Goal: Register for event/course

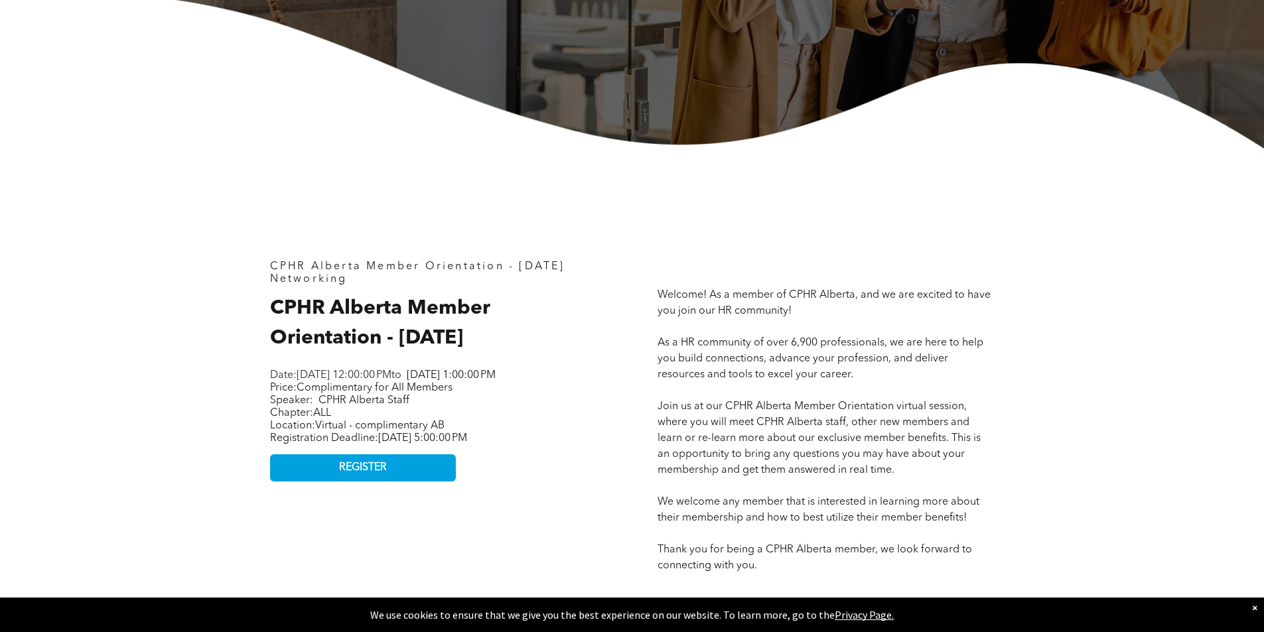
scroll to position [465, 0]
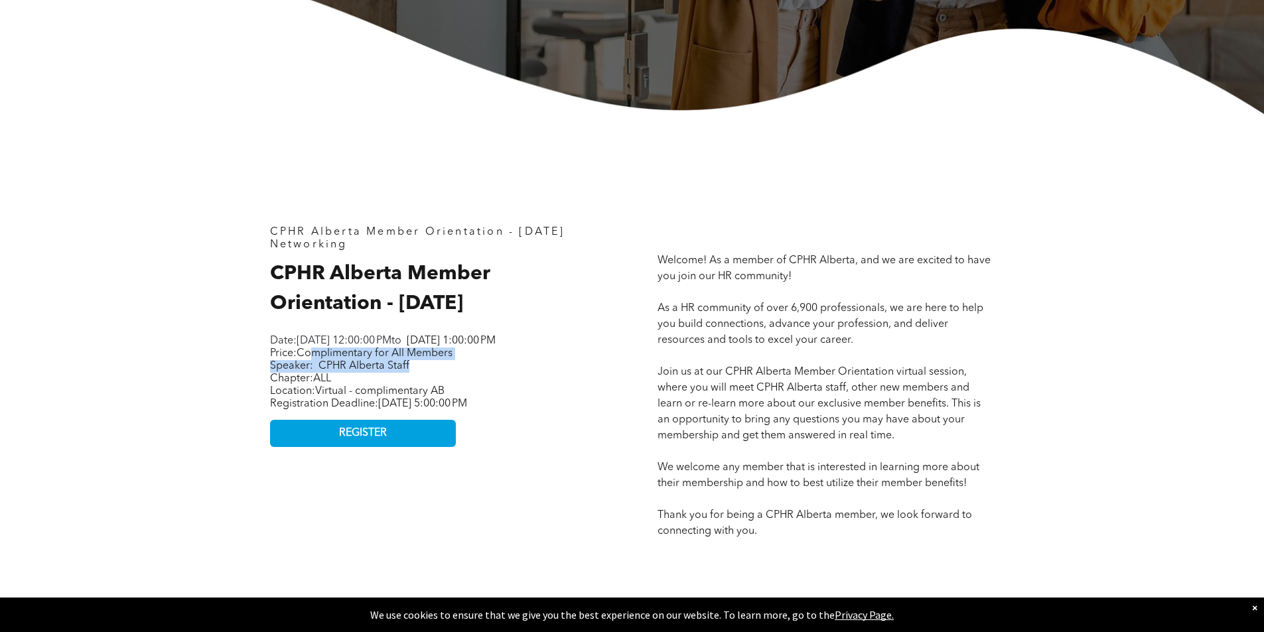
drag, startPoint x: 317, startPoint y: 386, endPoint x: 411, endPoint y: 394, distance: 95.3
click at [411, 373] on p "Price: Complimentary for All Members Speaker: CPHR Alberta Staff" at bounding box center [436, 360] width 332 height 25
click at [296, 384] on span "Chapter: ALL" at bounding box center [300, 379] width 61 height 11
drag, startPoint x: 379, startPoint y: 237, endPoint x: 542, endPoint y: 233, distance: 163.3
click at [542, 233] on span "CPHR Alberta Member Orientation - [DATE]" at bounding box center [417, 232] width 295 height 11
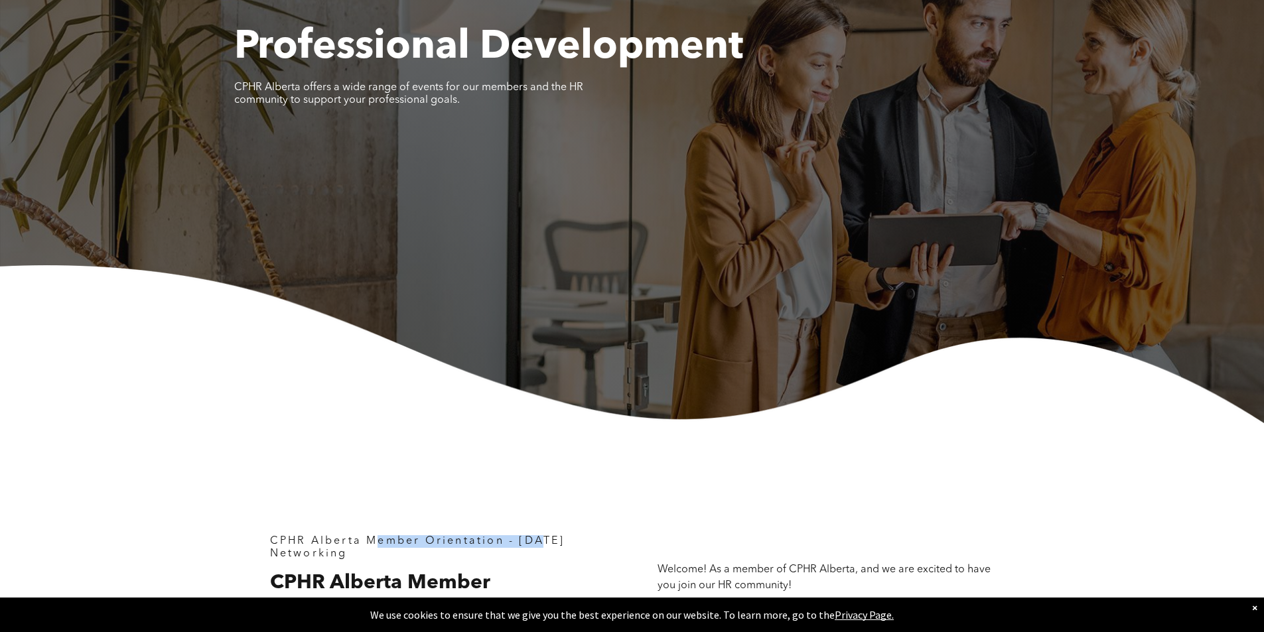
scroll to position [0, 0]
